Goal: Transaction & Acquisition: Download file/media

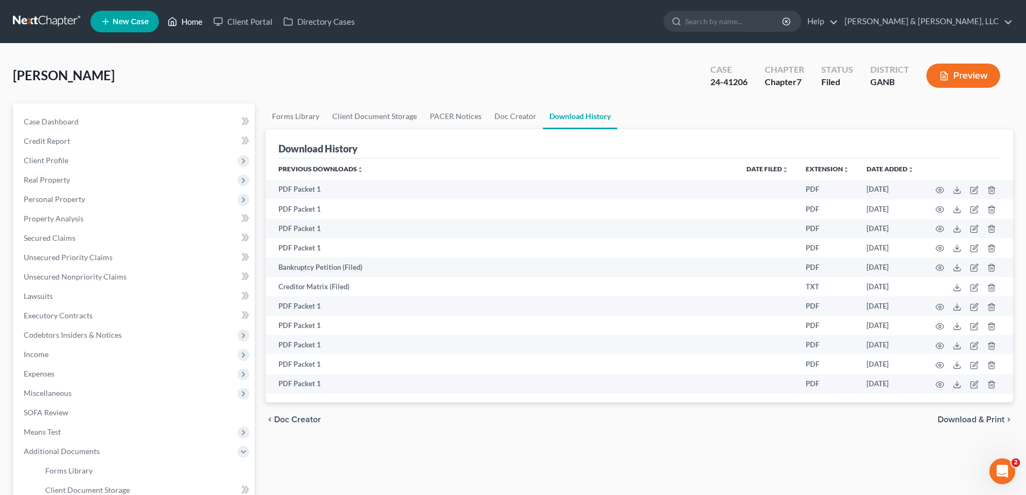
click at [190, 19] on link "Home" at bounding box center [185, 21] width 46 height 19
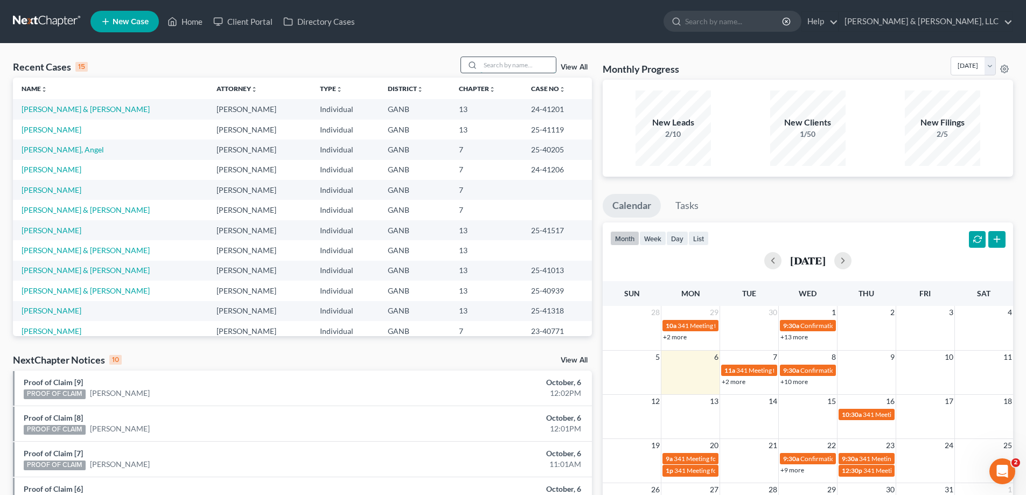
click at [498, 62] on input "search" at bounding box center [518, 65] width 75 height 16
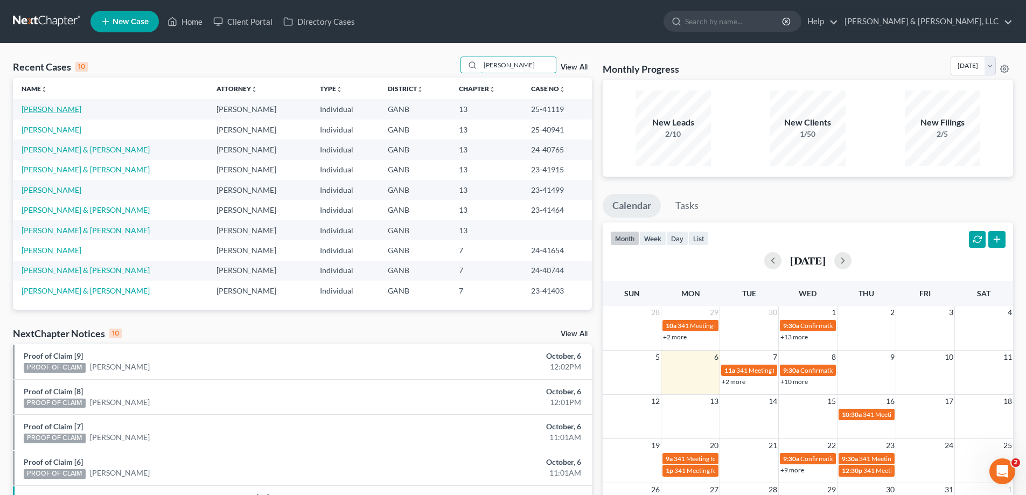
type input "[PERSON_NAME]"
click at [41, 110] on link "[PERSON_NAME]" at bounding box center [52, 109] width 60 height 9
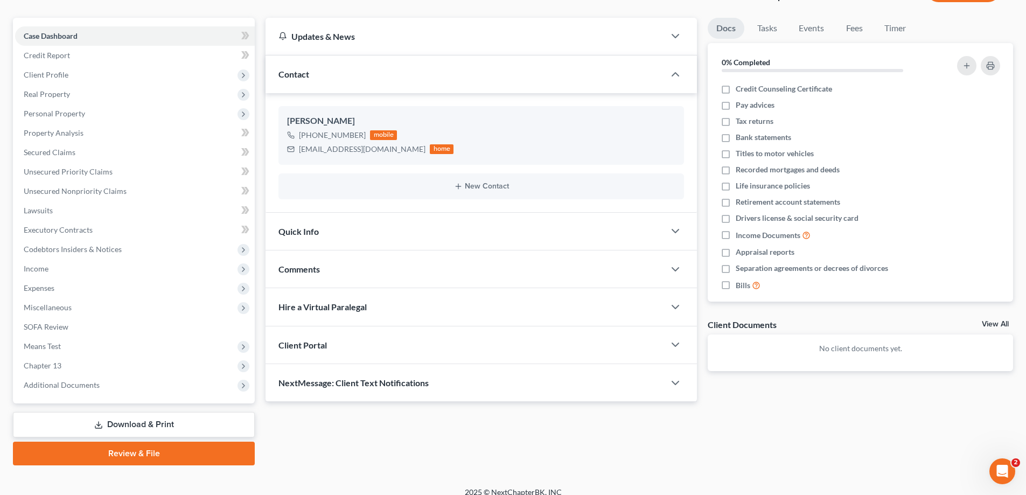
scroll to position [97, 0]
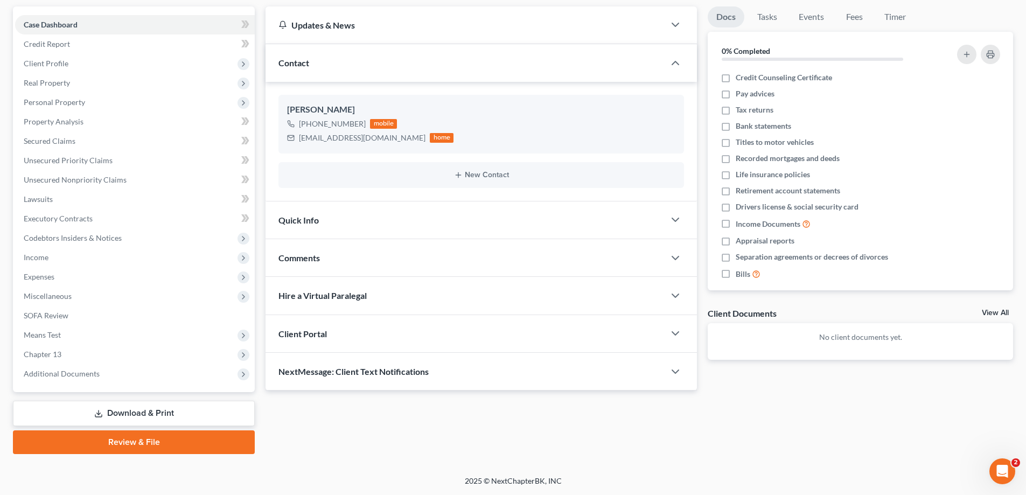
click at [140, 412] on link "Download & Print" at bounding box center [134, 413] width 242 height 25
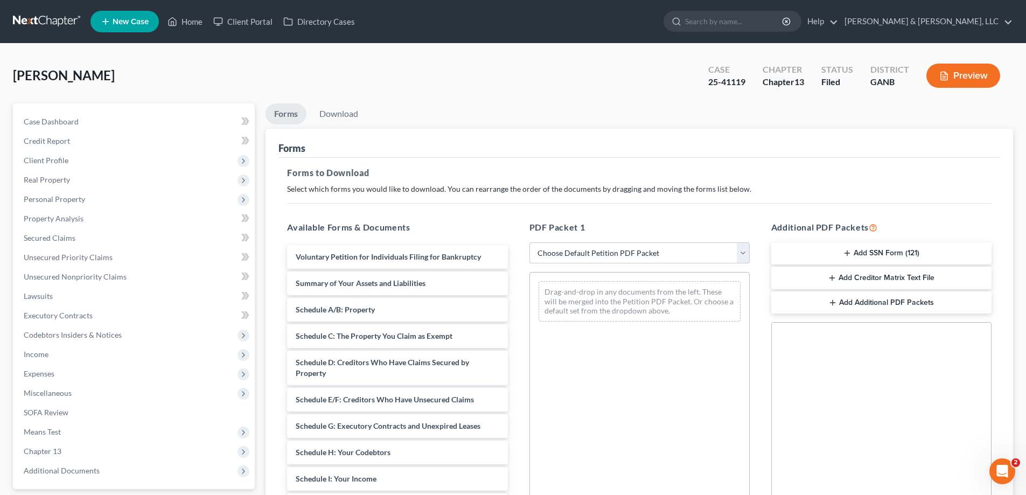
click at [740, 252] on select "Choose Default Petition PDF Packet Complete Bankruptcy Petition (all forms and …" at bounding box center [640, 253] width 220 height 22
select select "2"
click at [530, 242] on select "Choose Default Petition PDF Packet Complete Bankruptcy Petition (all forms and …" at bounding box center [640, 253] width 220 height 22
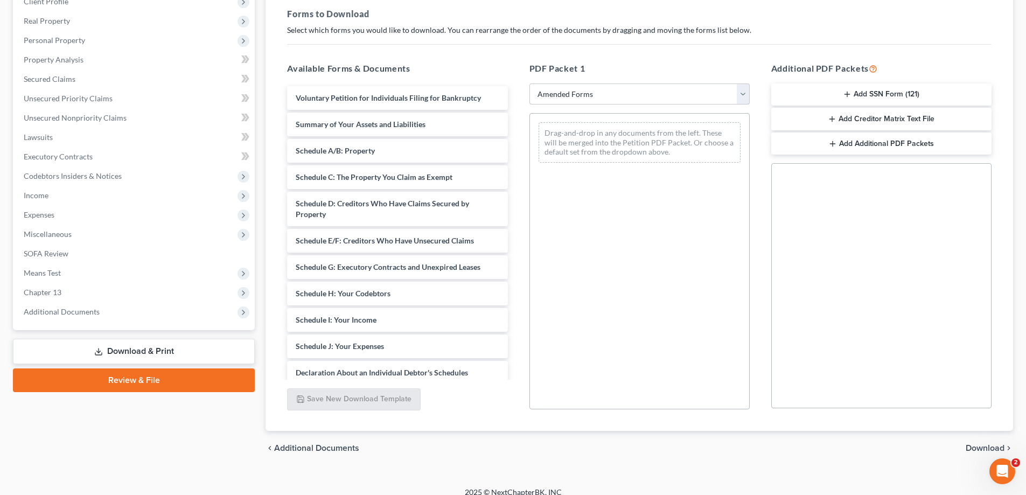
scroll to position [170, 0]
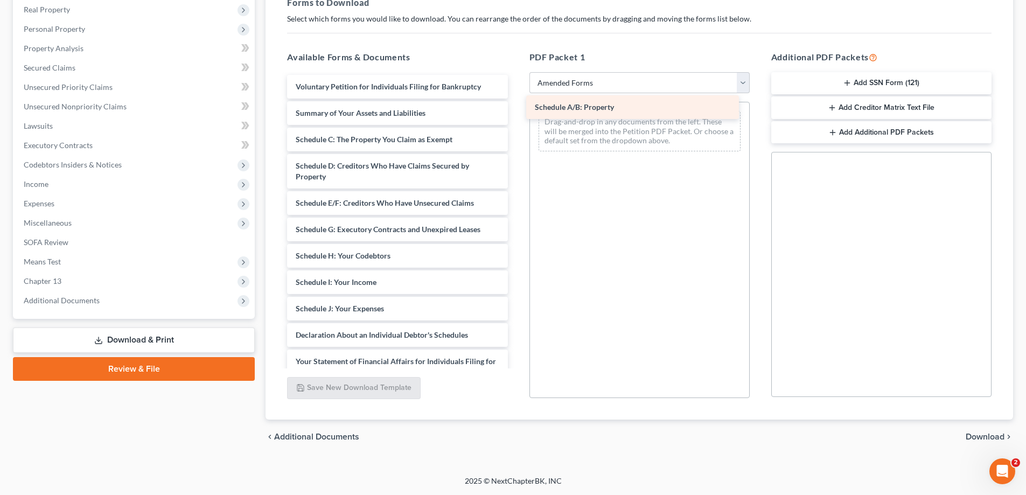
drag, startPoint x: 342, startPoint y: 138, endPoint x: 581, endPoint y: 106, distance: 241.4
click at [516, 106] on div "Schedule A/B: Property Voluntary Petition for Individuals Filing for Bankruptcy…" at bounding box center [398, 314] width 238 height 478
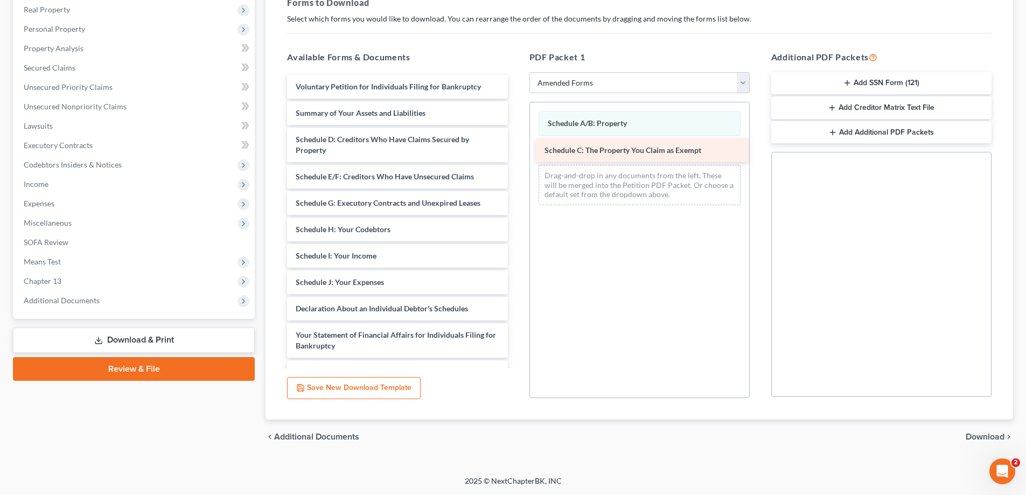
drag, startPoint x: 318, startPoint y: 138, endPoint x: 567, endPoint y: 150, distance: 248.6
click at [516, 150] on div "Schedule C: The Property You Claim as Exempt Voluntary Petition for Individuals…" at bounding box center [398, 301] width 238 height 452
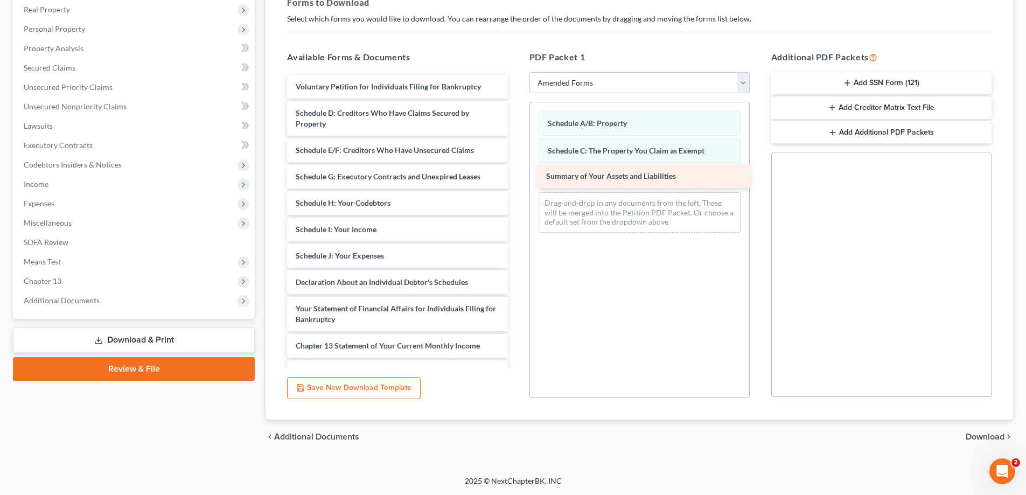
drag, startPoint x: 330, startPoint y: 109, endPoint x: 577, endPoint y: 172, distance: 255.0
click at [516, 172] on div "Summary of Your Assets and Liabilities Voluntary Petition for Individuals Filin…" at bounding box center [398, 288] width 238 height 426
click at [977, 434] on span "Download" at bounding box center [985, 437] width 39 height 9
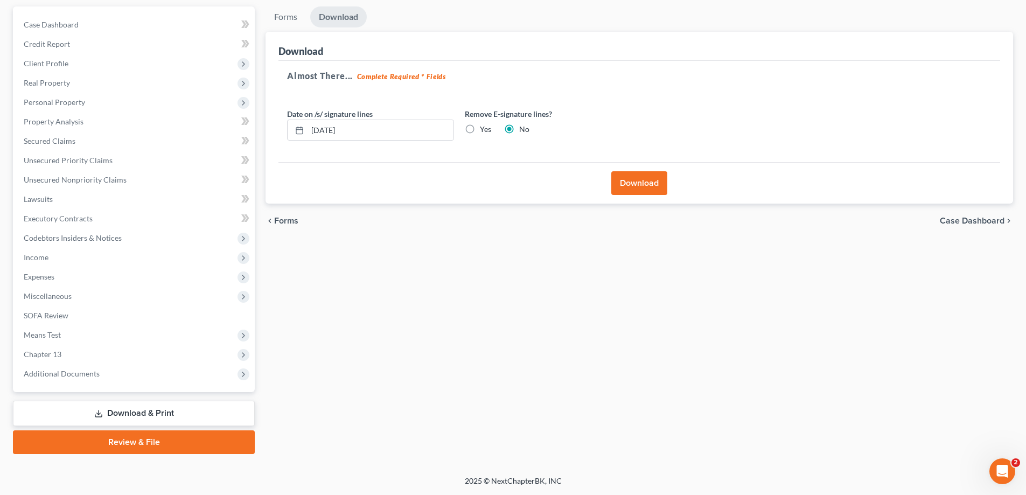
scroll to position [97, 0]
click at [639, 185] on button "Download" at bounding box center [639, 183] width 56 height 24
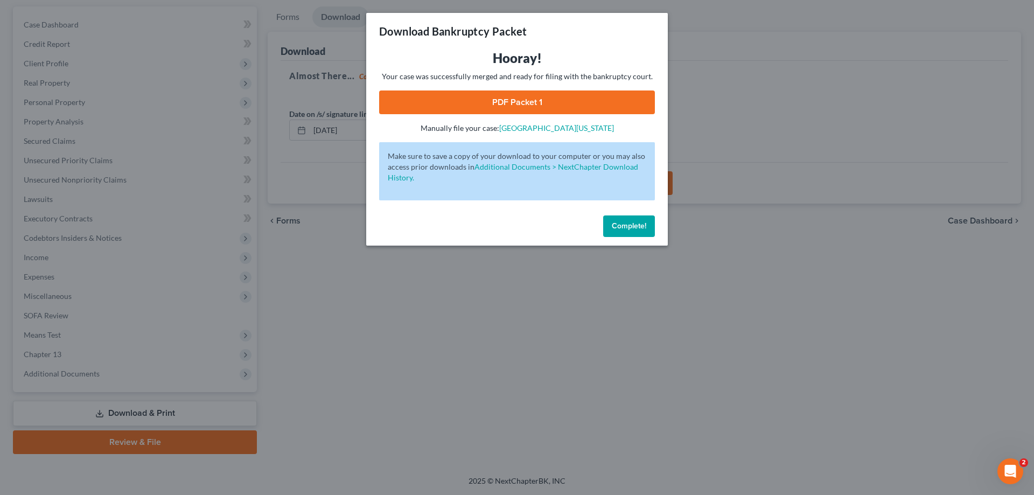
click at [517, 98] on link "PDF Packet 1" at bounding box center [517, 103] width 276 height 24
drag, startPoint x: 631, startPoint y: 225, endPoint x: 659, endPoint y: 220, distance: 29.0
click at [633, 225] on span "Complete!" at bounding box center [629, 225] width 34 height 9
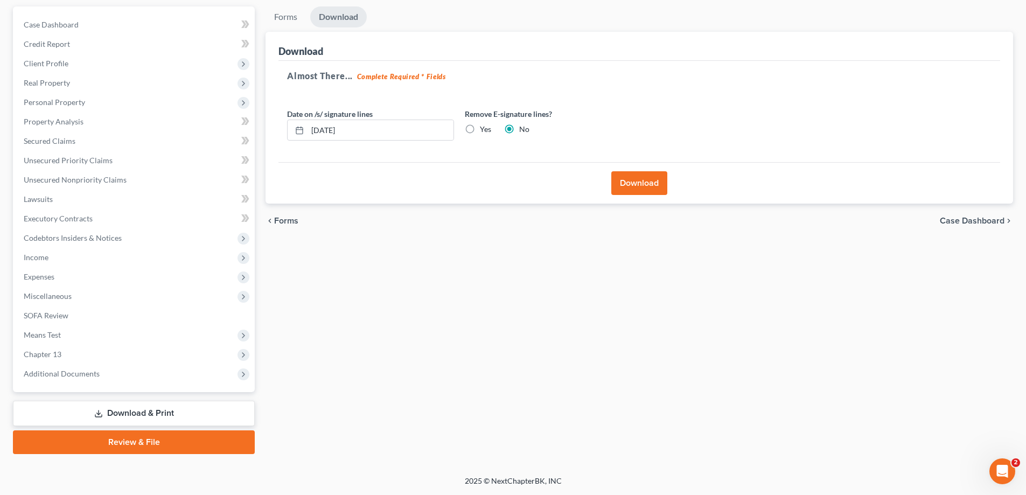
drag, startPoint x: 454, startPoint y: 342, endPoint x: 735, endPoint y: 164, distance: 332.7
click at [458, 324] on div "Forms Download Forms Forms to Download Select which forms you would like to dow…" at bounding box center [639, 230] width 758 height 448
